Goal: Transaction & Acquisition: Purchase product/service

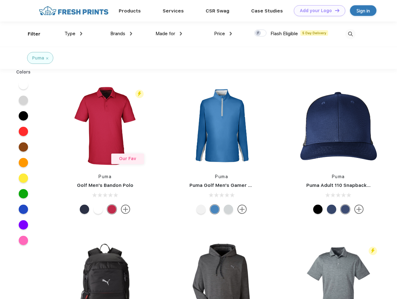
click at [317, 11] on link "Add your Logo Design Tool" at bounding box center [319, 10] width 51 height 11
click at [0, 0] on div "Design Tool" at bounding box center [0, 0] width 0 height 0
click at [334, 10] on link "Add your Logo Design Tool" at bounding box center [319, 10] width 51 height 11
click at [30, 34] on div "Filter" at bounding box center [34, 34] width 13 height 7
click at [73, 34] on span "Type" at bounding box center [69, 34] width 11 height 6
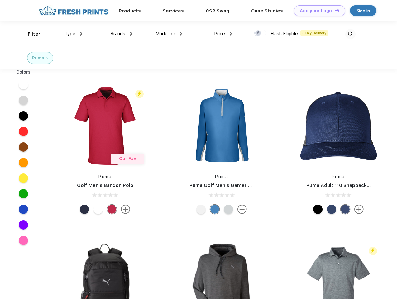
click at [121, 34] on span "Brands" at bounding box center [117, 34] width 15 height 6
click at [169, 34] on span "Made for" at bounding box center [165, 34] width 20 height 6
click at [223, 34] on span "Price" at bounding box center [219, 34] width 11 height 6
click at [260, 33] on div at bounding box center [260, 33] width 12 height 7
click at [258, 33] on input "checkbox" at bounding box center [256, 31] width 4 height 4
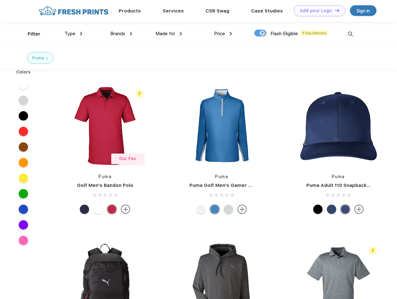
click at [350, 34] on img at bounding box center [350, 34] width 10 height 10
